Goal: Use online tool/utility: Utilize a website feature to perform a specific function

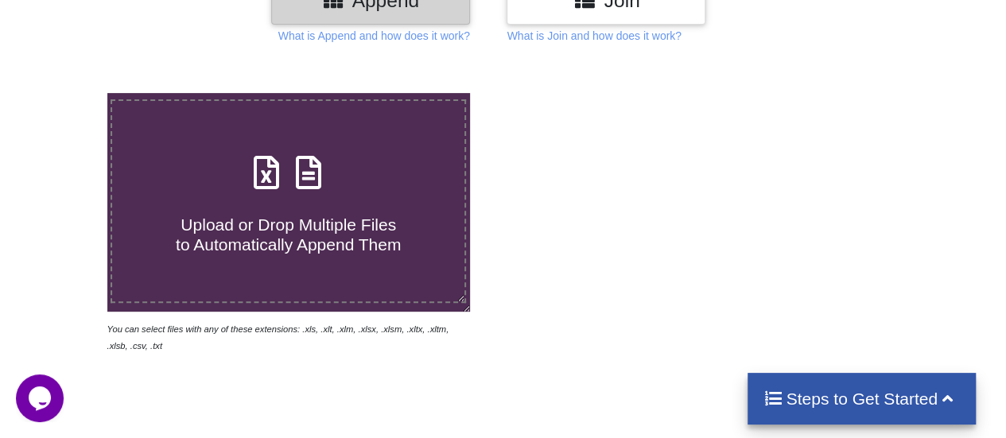
click at [285, 215] on span "Upload or Drop Multiple Files to Automatically Append Them" at bounding box center [288, 234] width 225 height 38
click at [66, 93] on input "Upload or Drop Multiple Files to Automatically Append Them" at bounding box center [66, 93] width 0 height 0
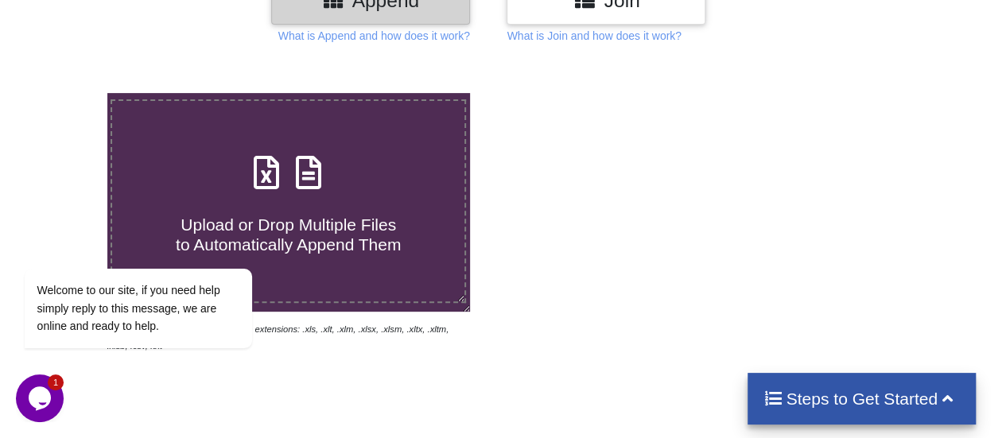
type input "C:\fakepath\April.xls"
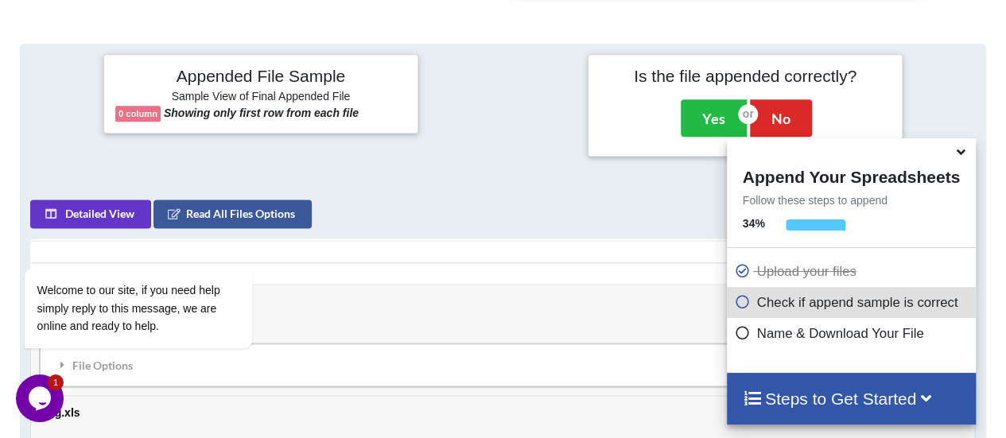
scroll to position [678, 0]
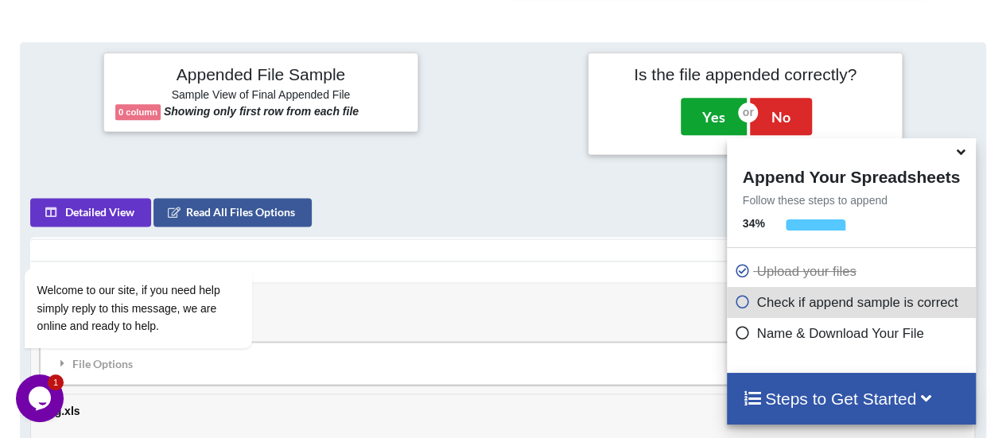
click at [717, 113] on button "Yes" at bounding box center [714, 116] width 66 height 37
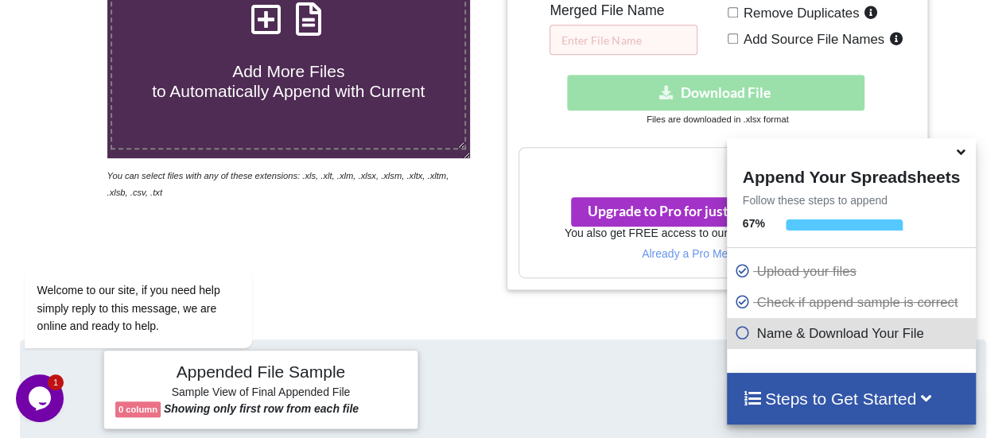
scroll to position [320, 0]
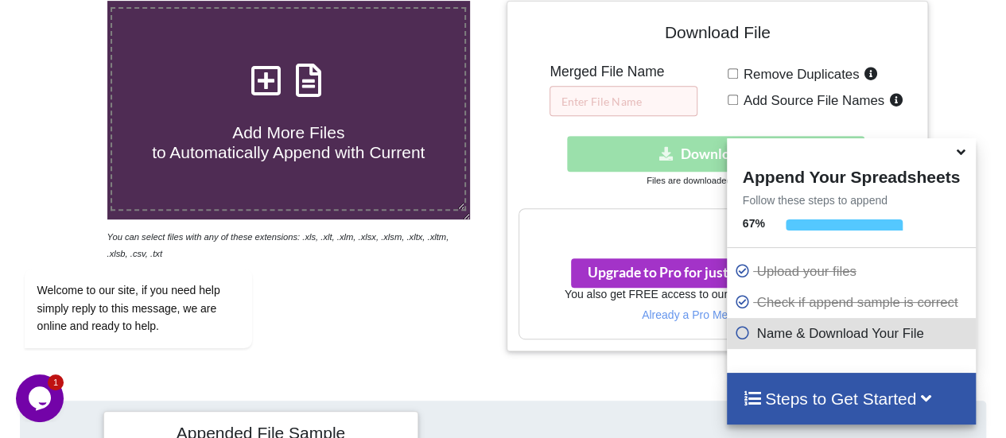
click at [962, 156] on icon at bounding box center [960, 149] width 17 height 14
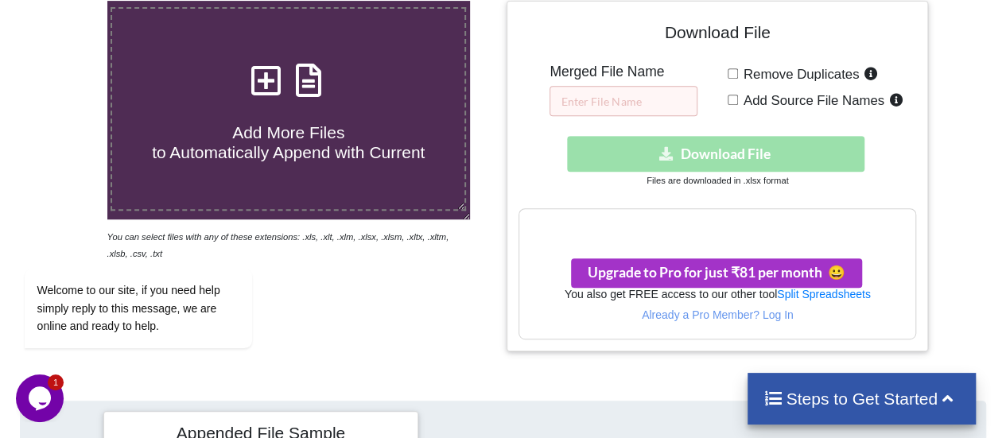
click at [736, 99] on input "Add Source File Names" at bounding box center [732, 100] width 10 height 10
checkbox input "true"
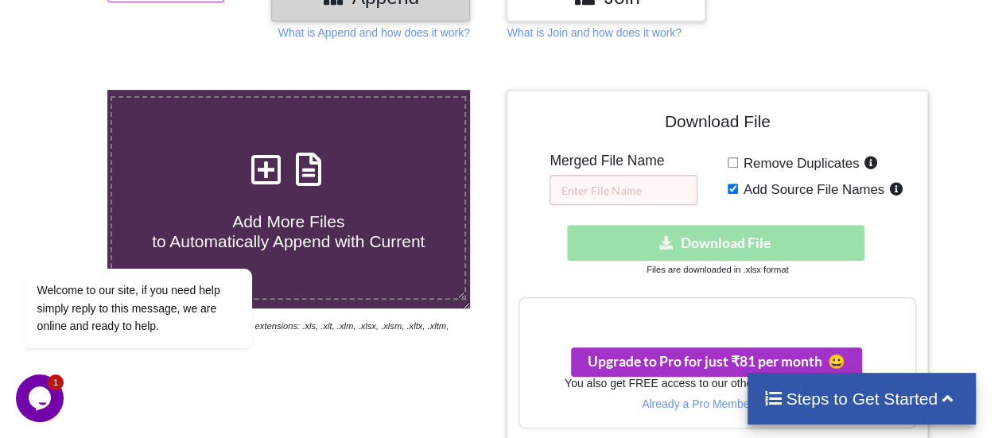
scroll to position [232, 0]
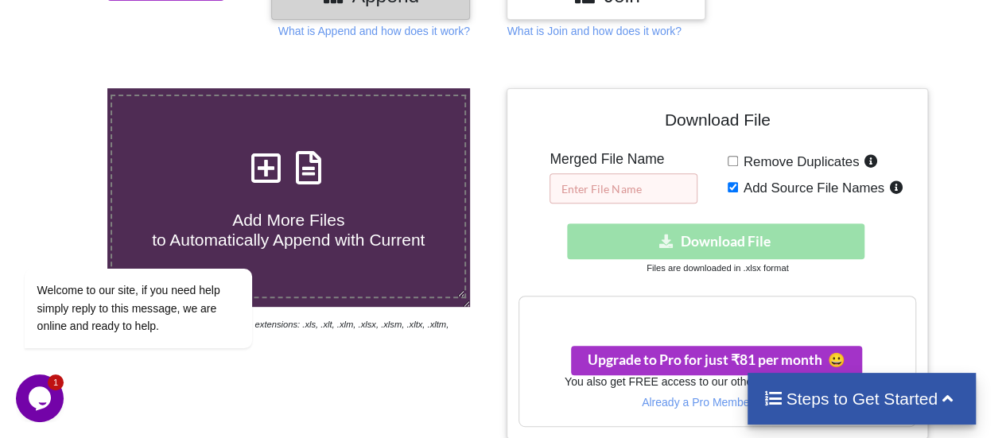
click at [640, 185] on input "text" at bounding box center [623, 188] width 148 height 30
type input "REve"
click at [719, 187] on div "Download File Merged File Name REve Remove Duplicates Add Source File Names Dow…" at bounding box center [716, 263] width 397 height 327
click at [705, 223] on div "Download hidden Download File" at bounding box center [716, 241] width 397 height 36
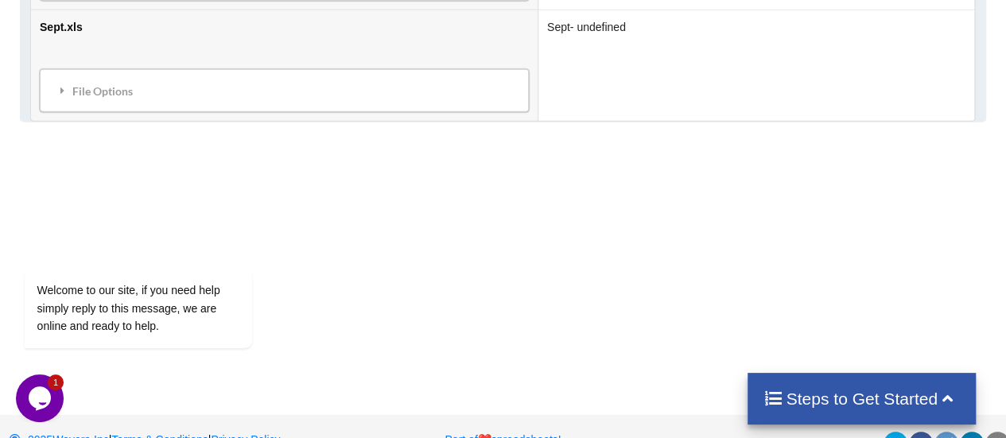
scroll to position [2189, 0]
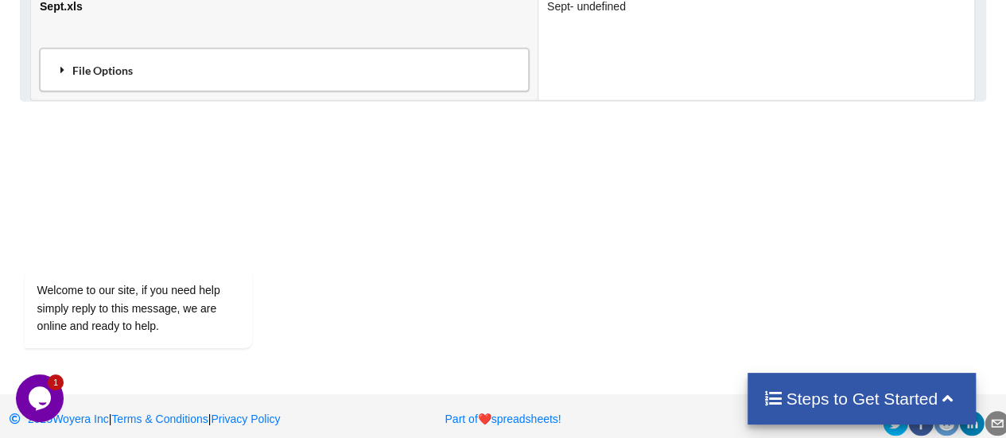
click at [66, 68] on div "File Options" at bounding box center [284, 69] width 479 height 33
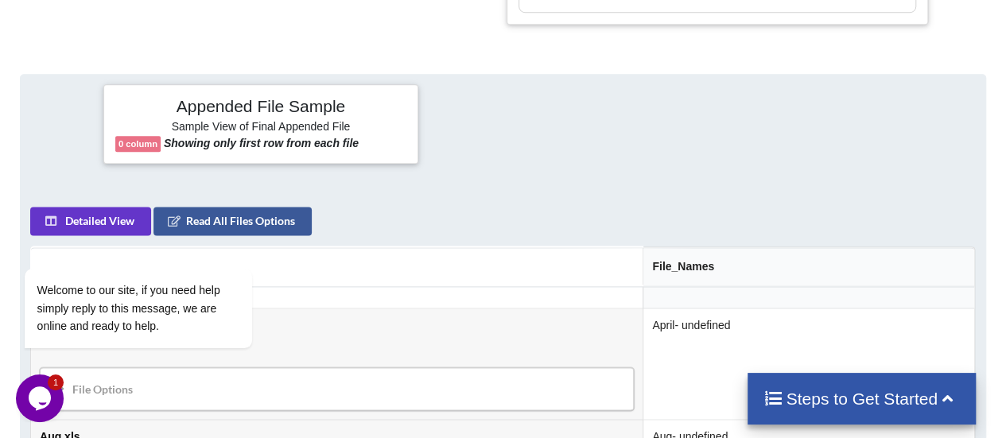
scroll to position [692, 0]
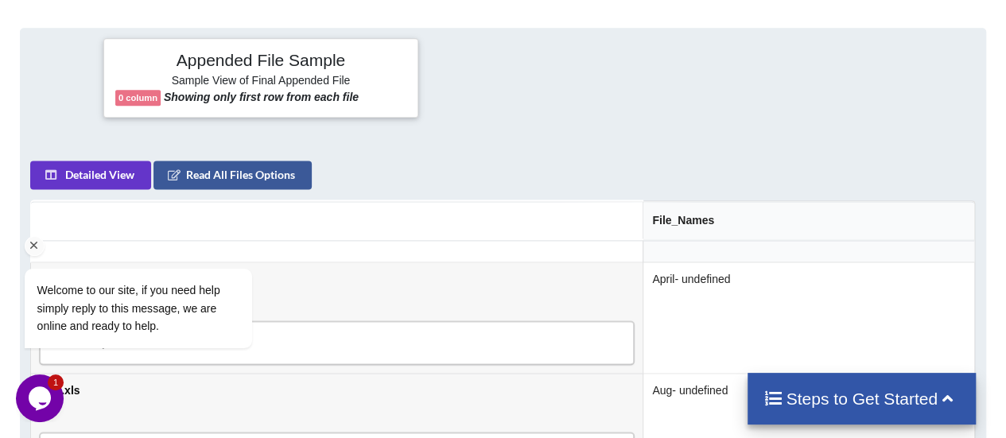
click at [239, 173] on div "Welcome to our site, if you need help simply reply to this message, we are onli…" at bounding box center [159, 243] width 286 height 242
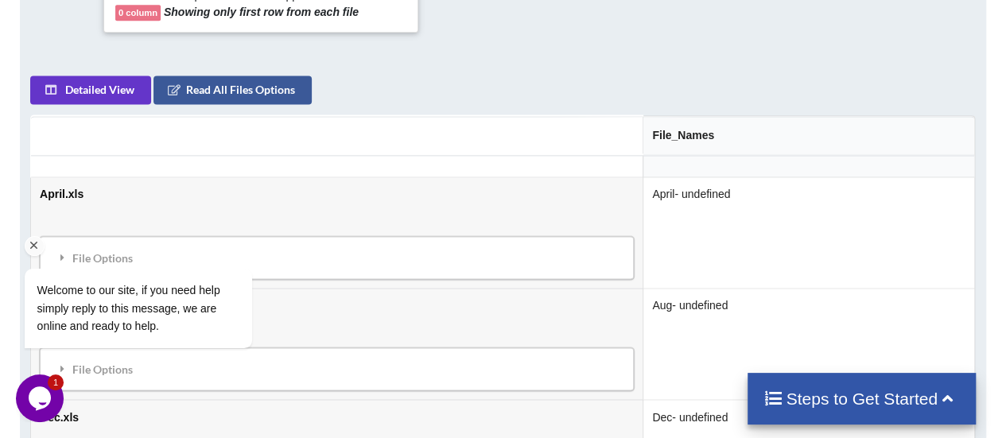
scroll to position [785, 0]
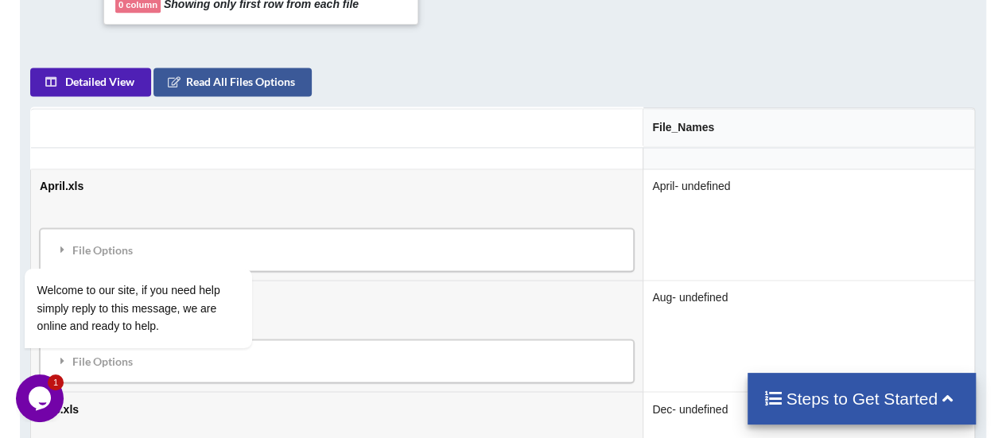
click at [120, 72] on button "Detailed View" at bounding box center [90, 82] width 121 height 29
click at [120, 72] on button "Sample View" at bounding box center [88, 82] width 116 height 29
click at [120, 72] on button "Detailed View" at bounding box center [90, 82] width 121 height 29
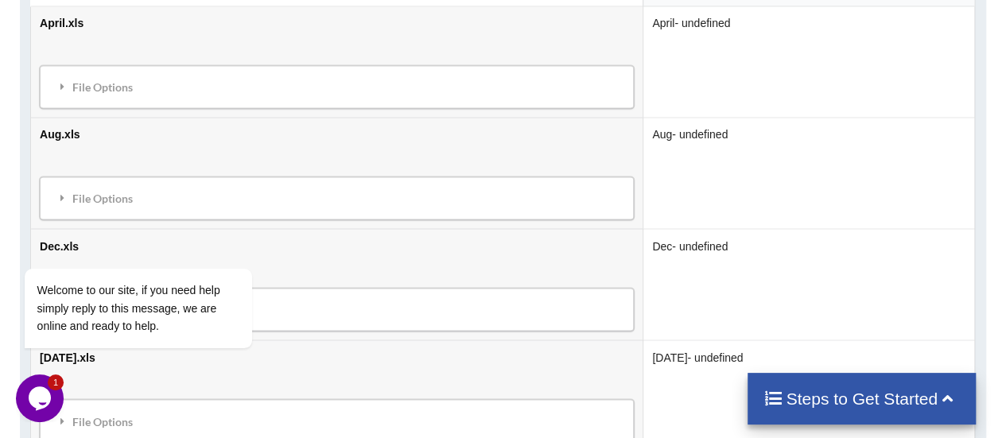
scroll to position [703, 0]
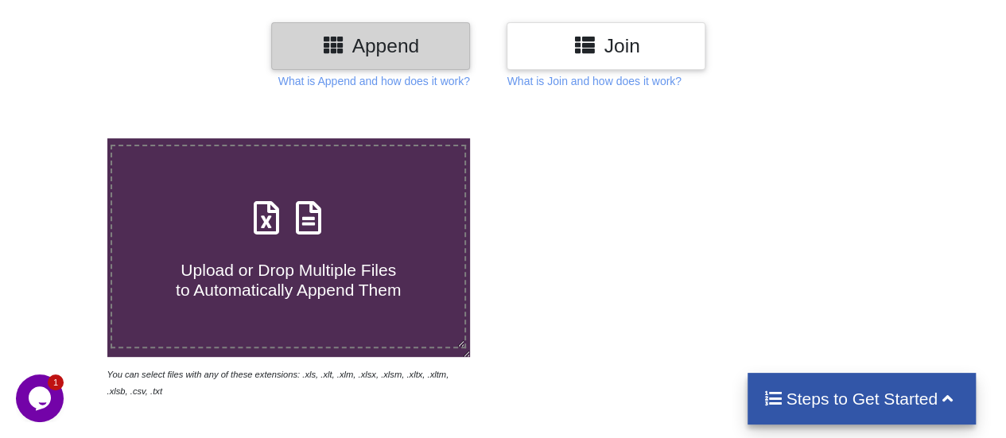
scroll to position [183, 0]
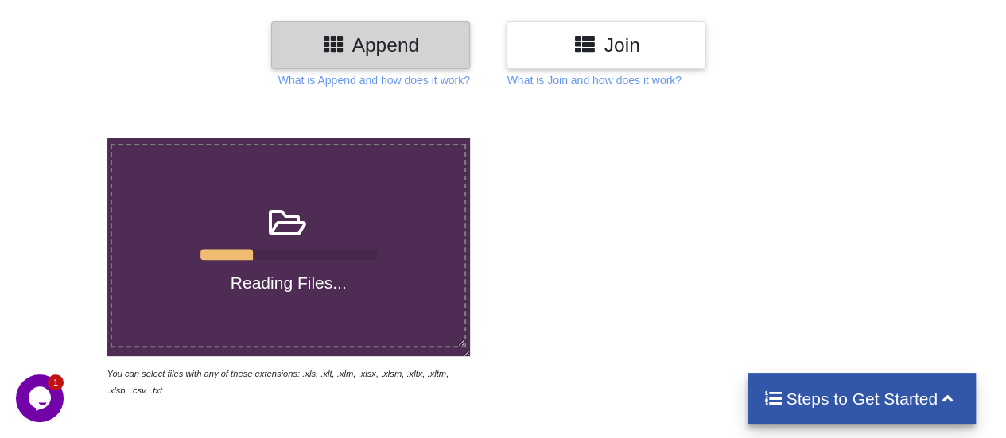
click at [809, 390] on h4 "Steps to Get Started" at bounding box center [861, 399] width 196 height 20
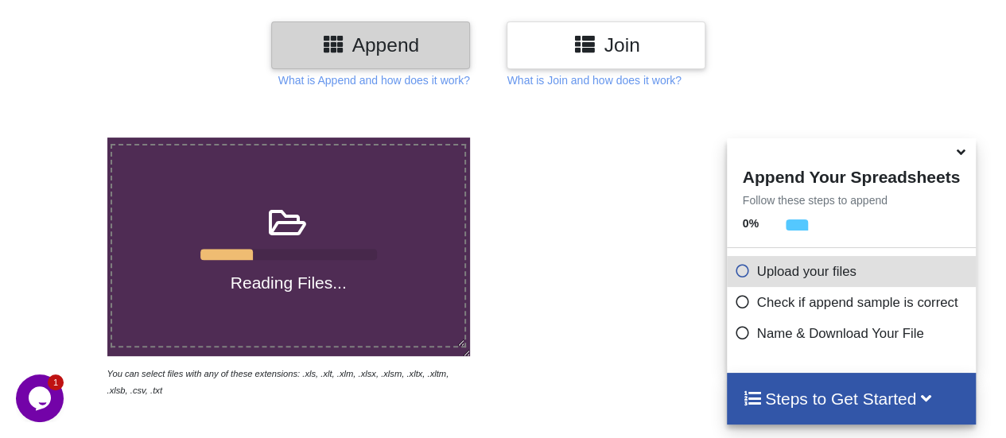
click at [735, 274] on icon at bounding box center [743, 269] width 16 height 14
click at [361, 52] on h3 "Append" at bounding box center [370, 44] width 175 height 23
